Goal: Task Accomplishment & Management: Manage account settings

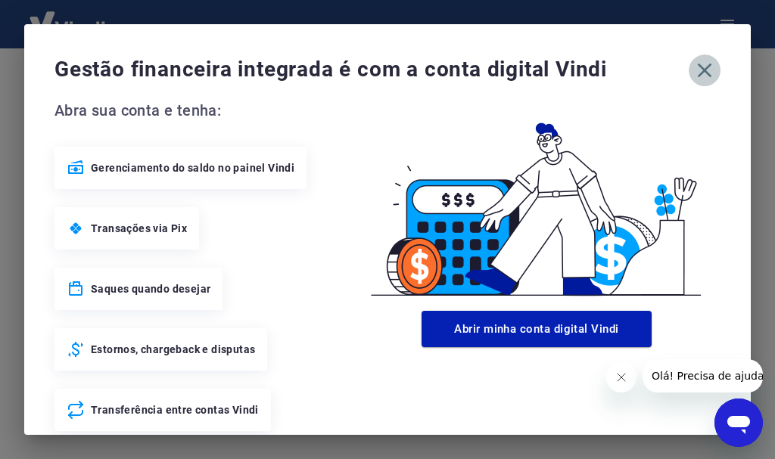
click at [693, 63] on icon "button" at bounding box center [704, 70] width 24 height 24
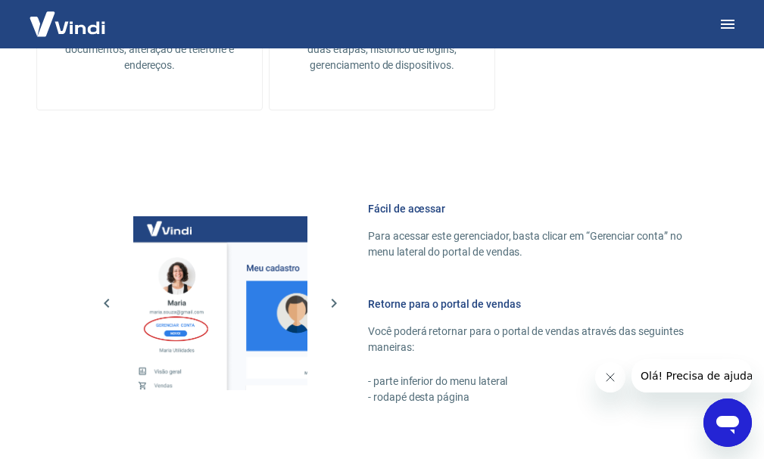
scroll to position [923, 0]
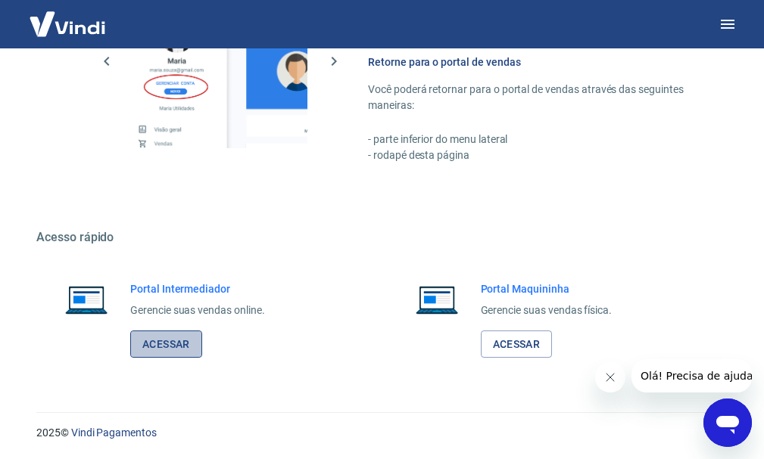
click at [189, 344] on link "Acessar" at bounding box center [166, 345] width 72 height 28
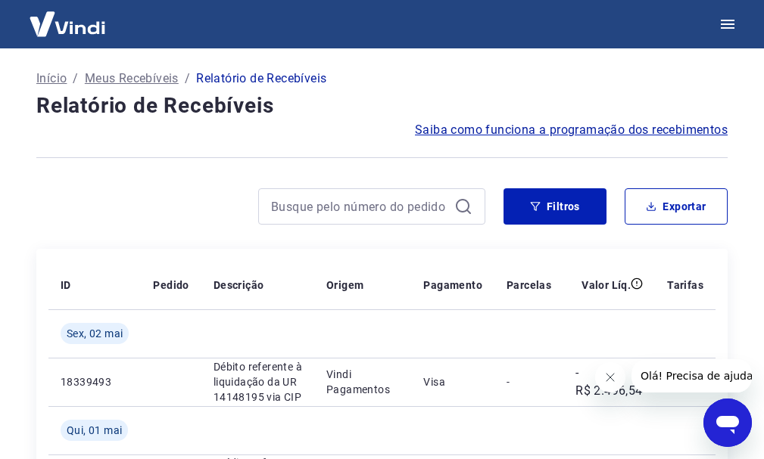
scroll to position [76, 0]
